Goal: Information Seeking & Learning: Learn about a topic

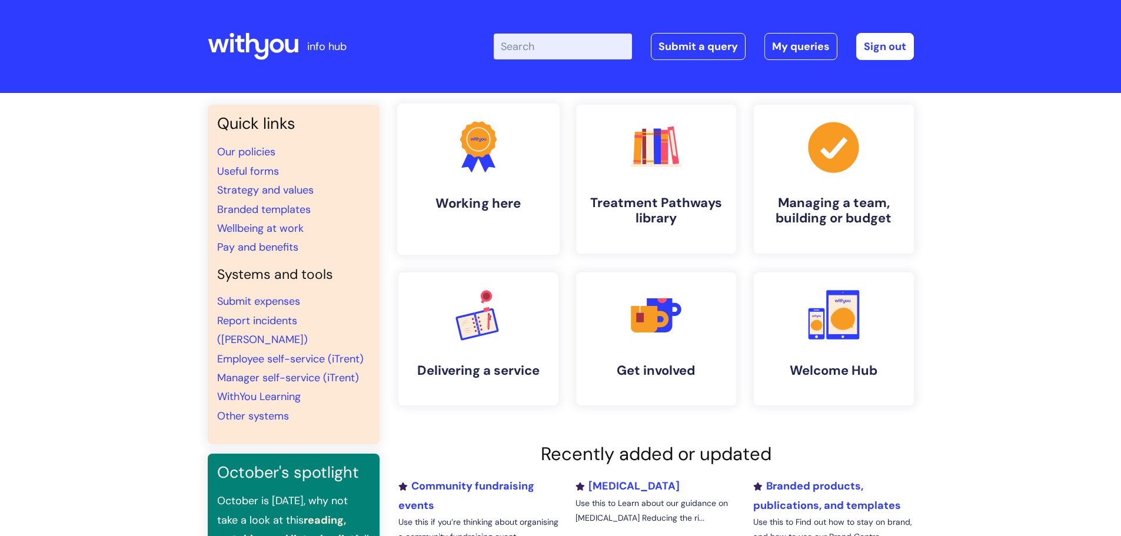
click at [493, 174] on icon ".cls-1{fill:#f89b22;}.cls-1,.cls-2,.cls-3{stroke-width:0px;}.cls-2{fill:#2d3cff…" at bounding box center [478, 147] width 58 height 58
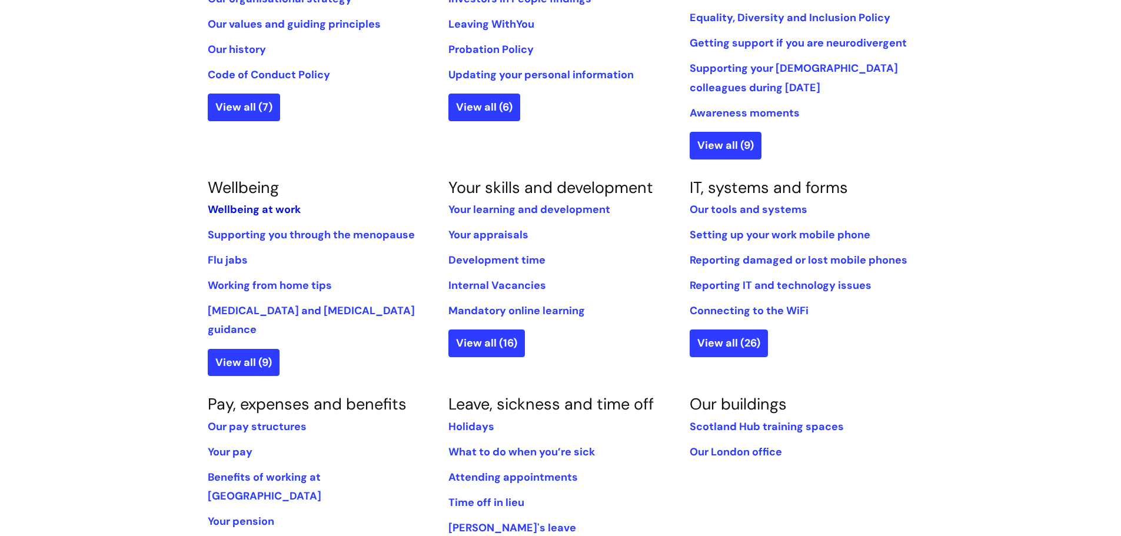
scroll to position [354, 0]
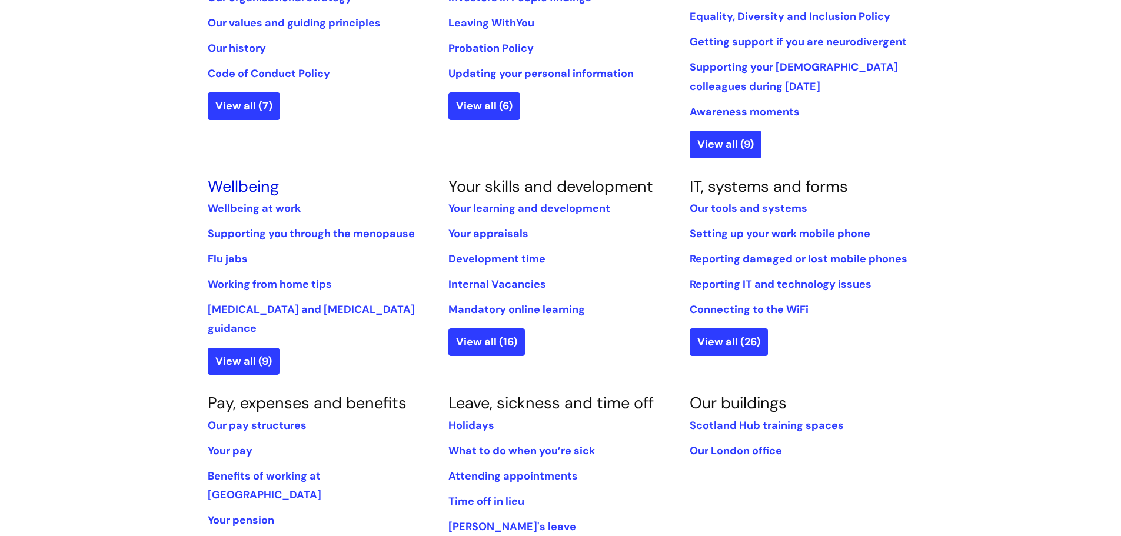
click at [254, 194] on link "Wellbeing" at bounding box center [243, 186] width 71 height 21
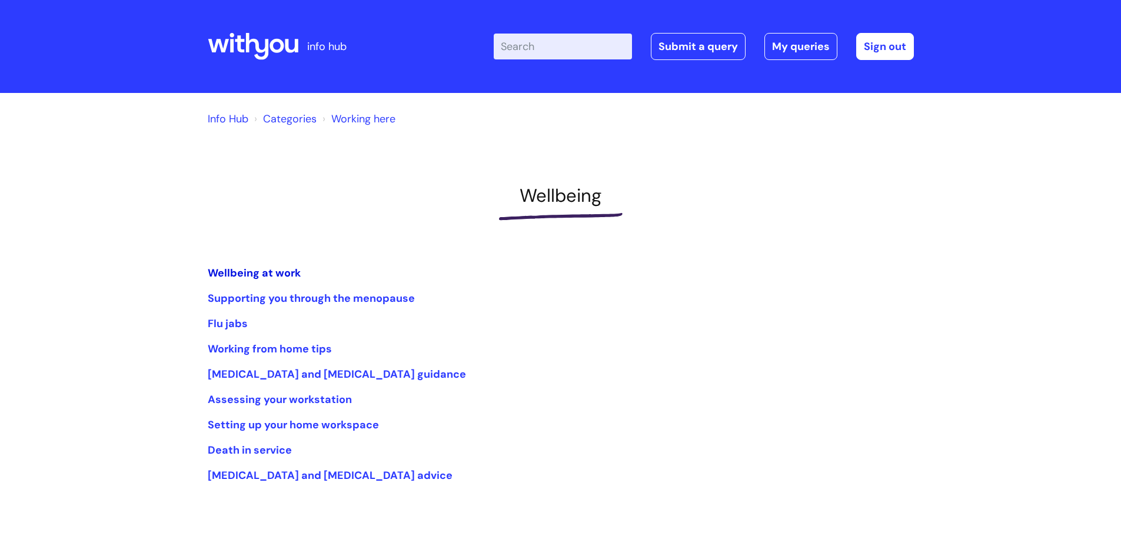
click at [259, 268] on link "Wellbeing at work" at bounding box center [254, 273] width 93 height 14
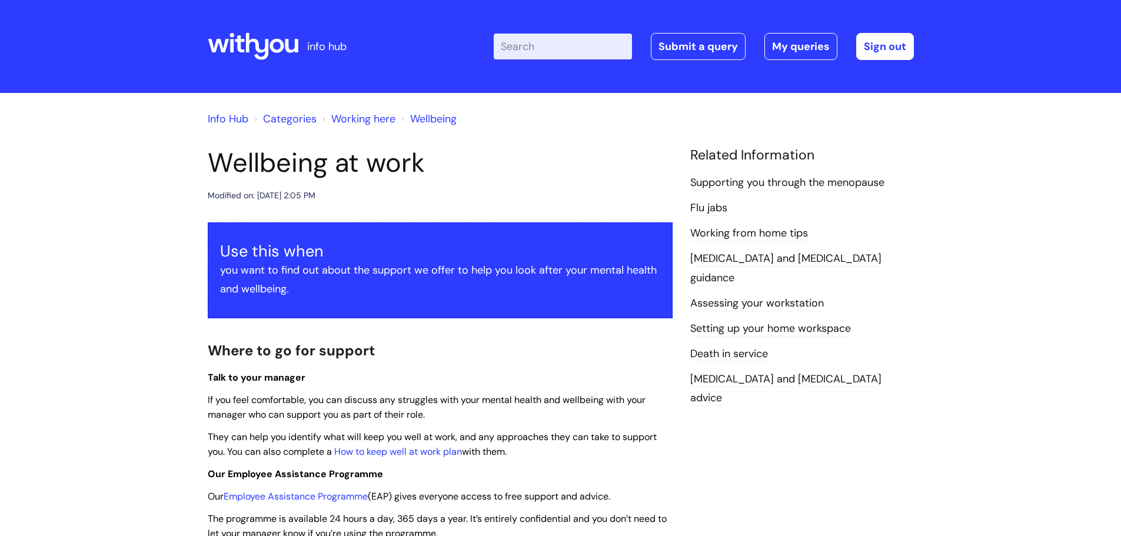
drag, startPoint x: 1059, startPoint y: 1, endPoint x: 462, endPoint y: 382, distance: 708.8
click at [462, 382] on p "Talk to your manager" at bounding box center [440, 377] width 465 height 15
